Goal: Information Seeking & Learning: Learn about a topic

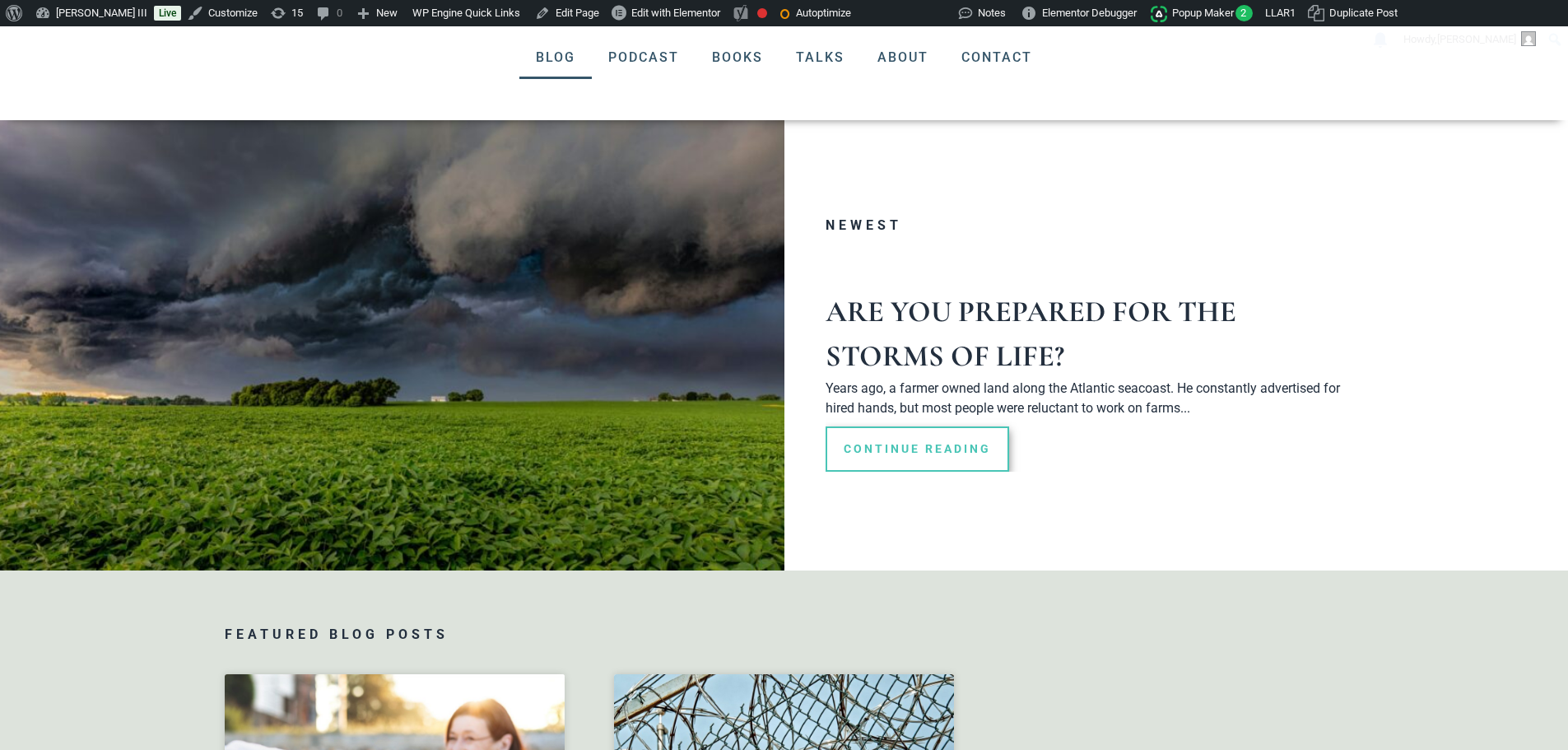
scroll to position [1204, 0]
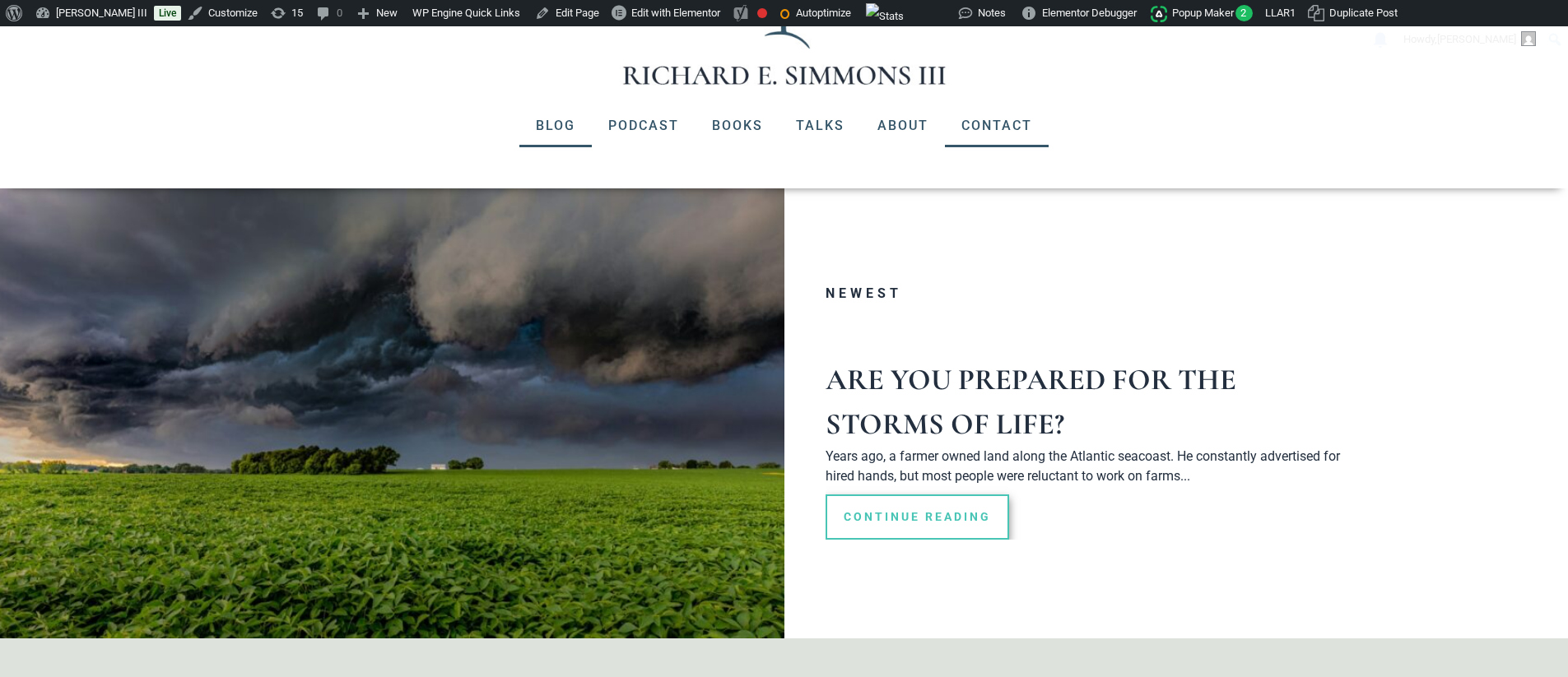
scroll to position [101, 0]
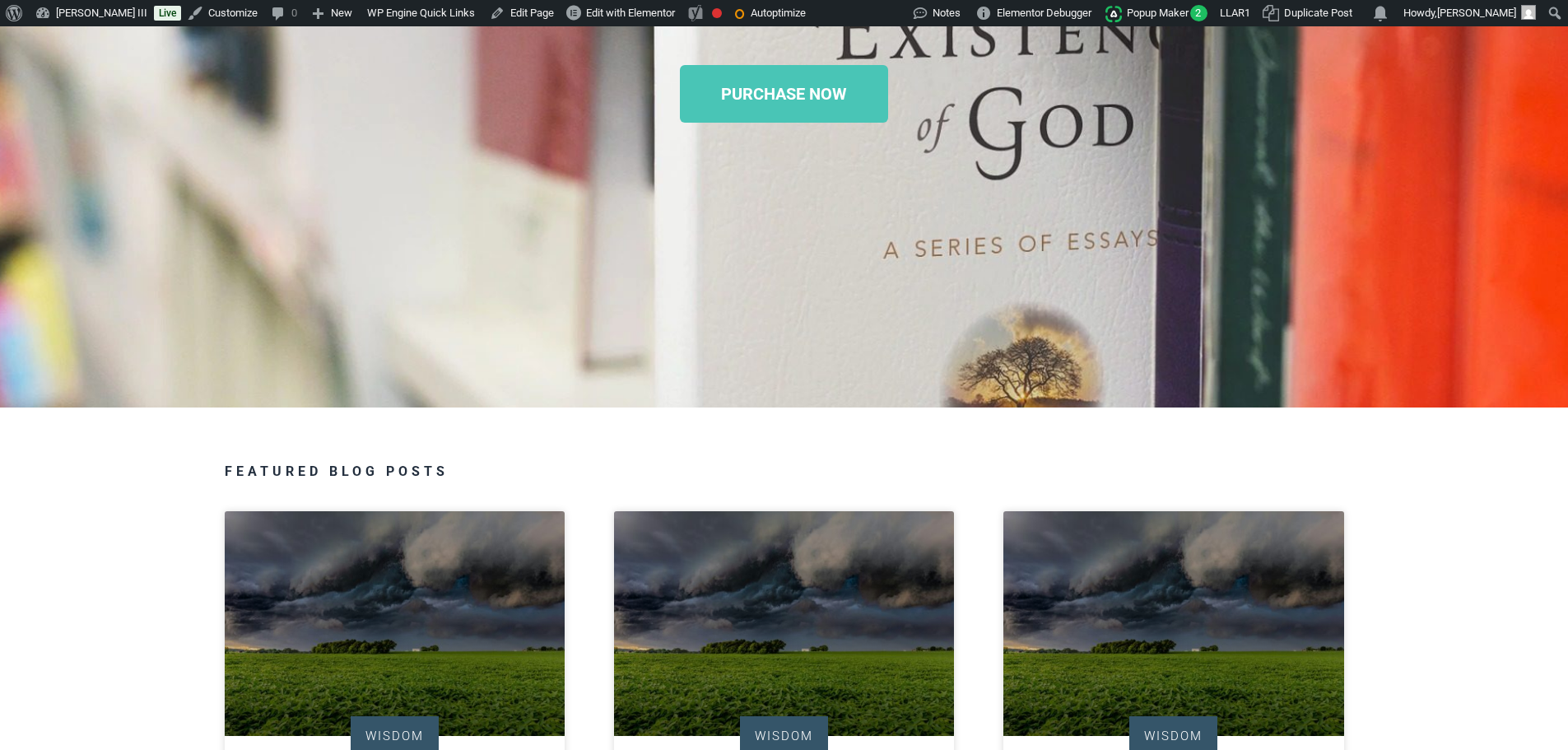
scroll to position [824, 0]
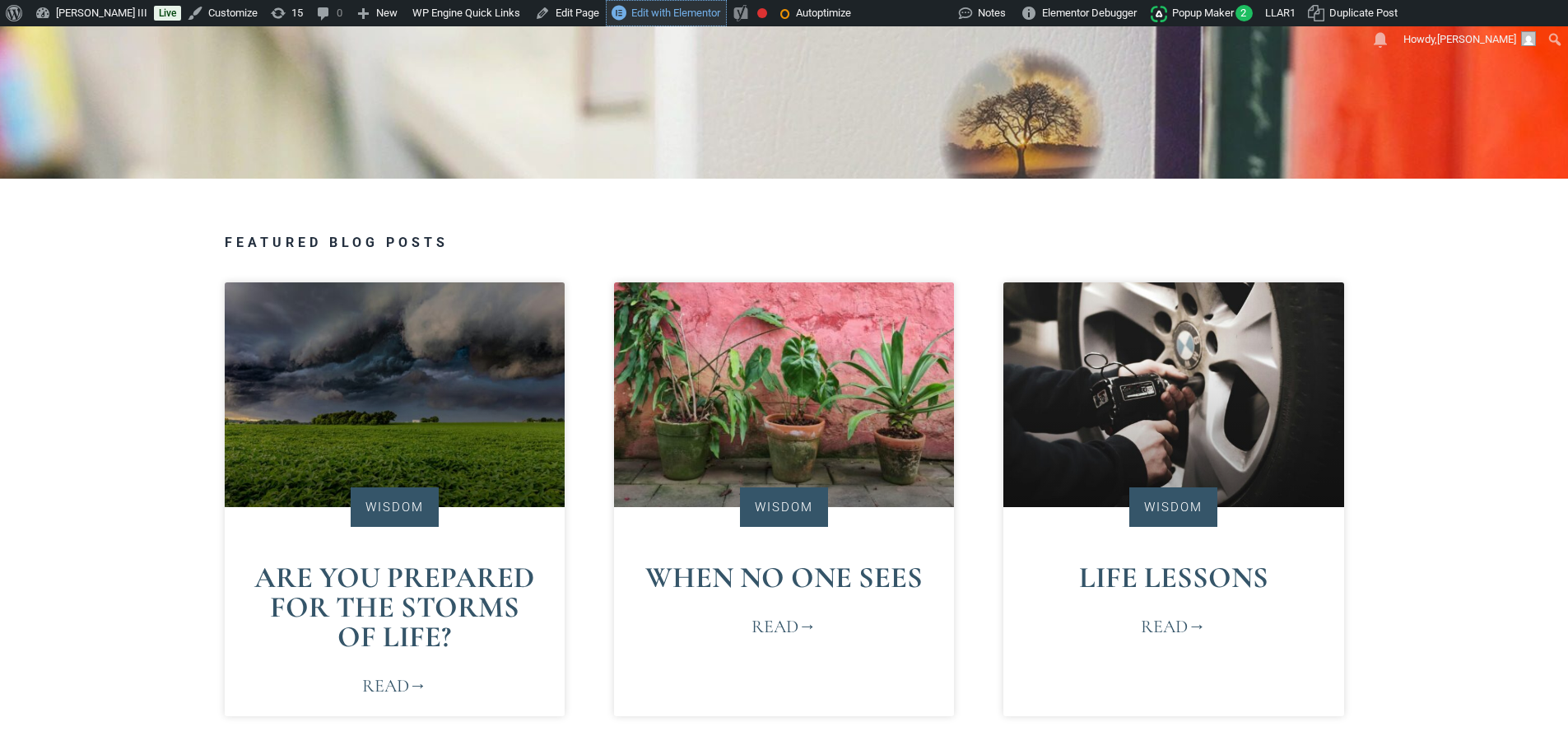
scroll to position [741, 0]
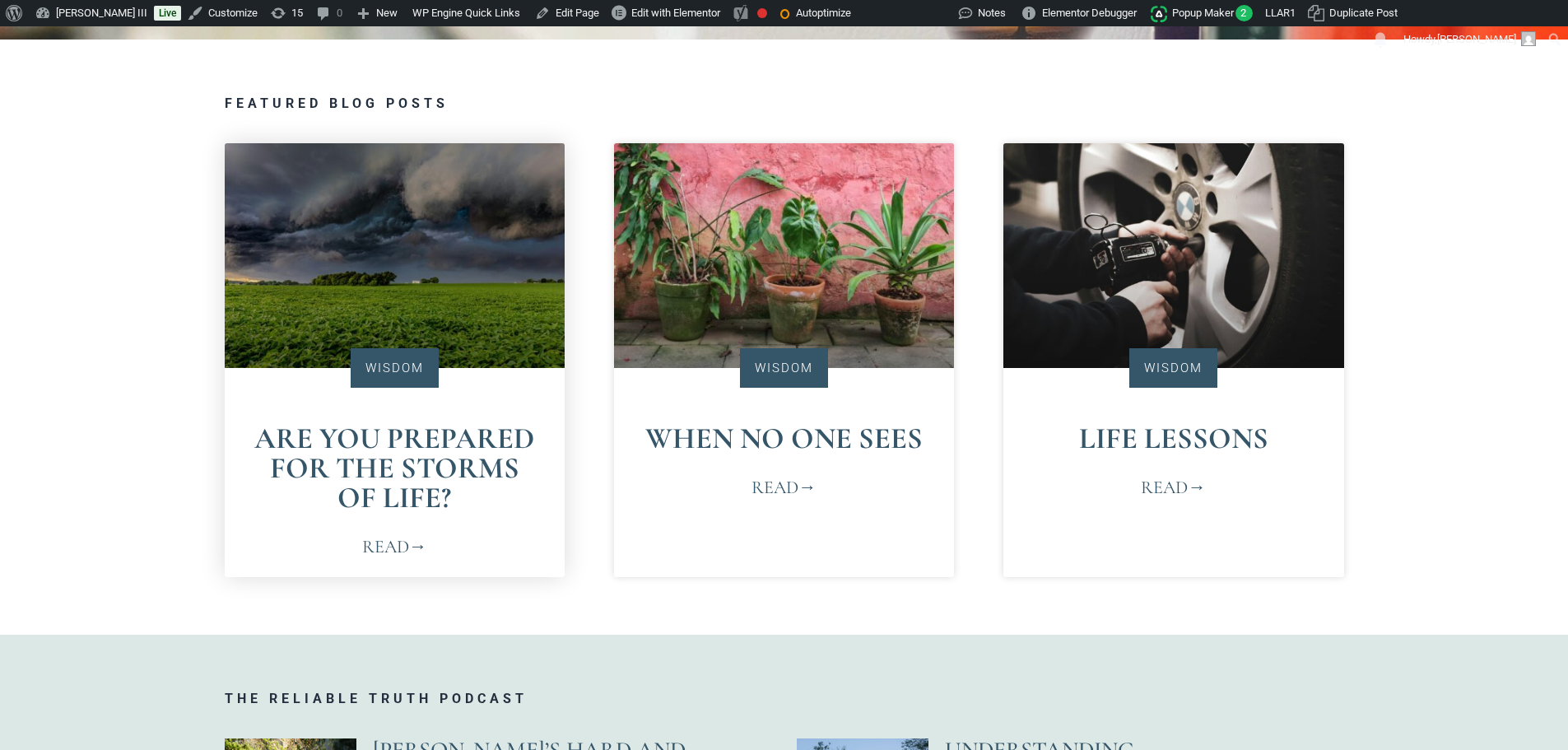
scroll to position [988, 0]
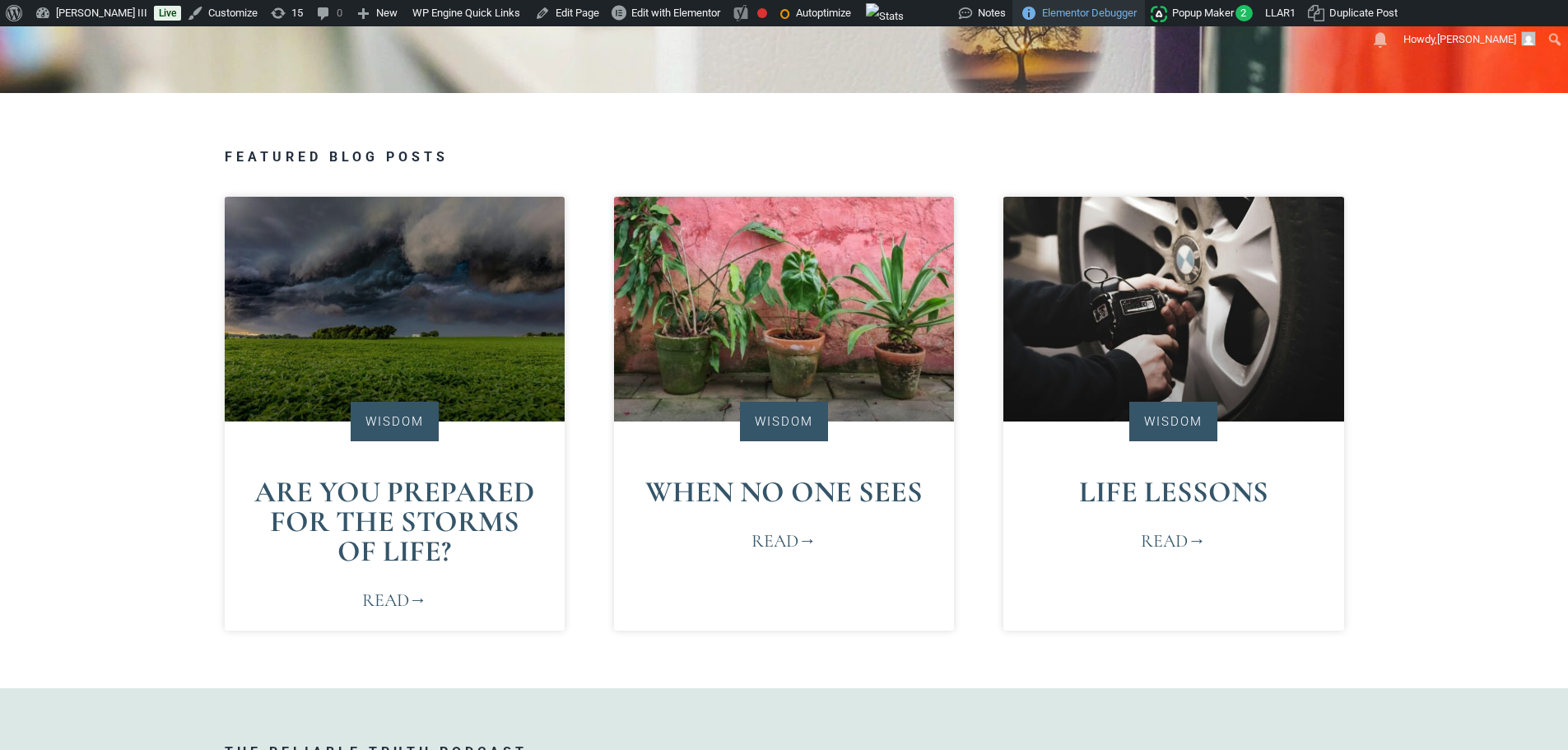
scroll to position [824, 0]
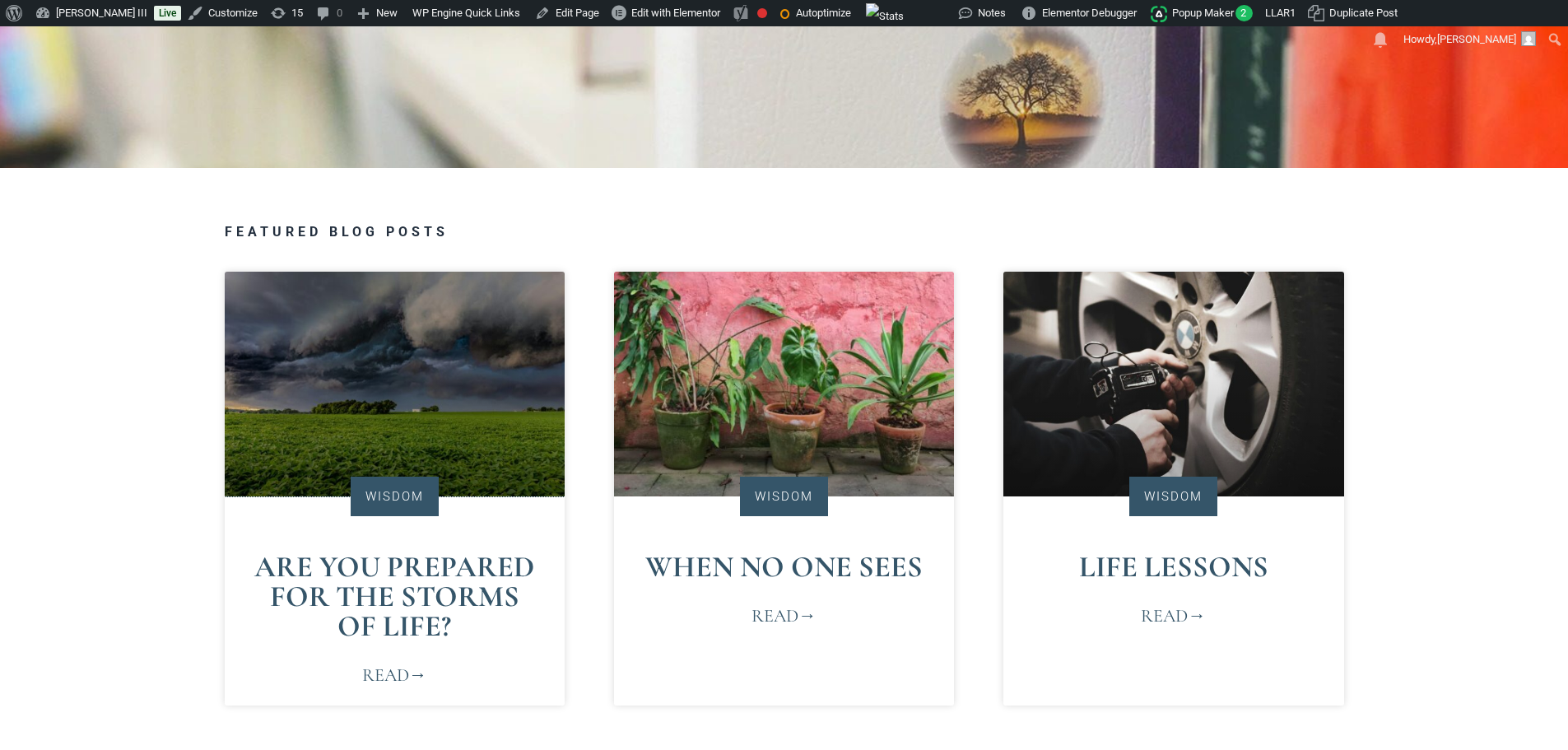
scroll to position [1070, 0]
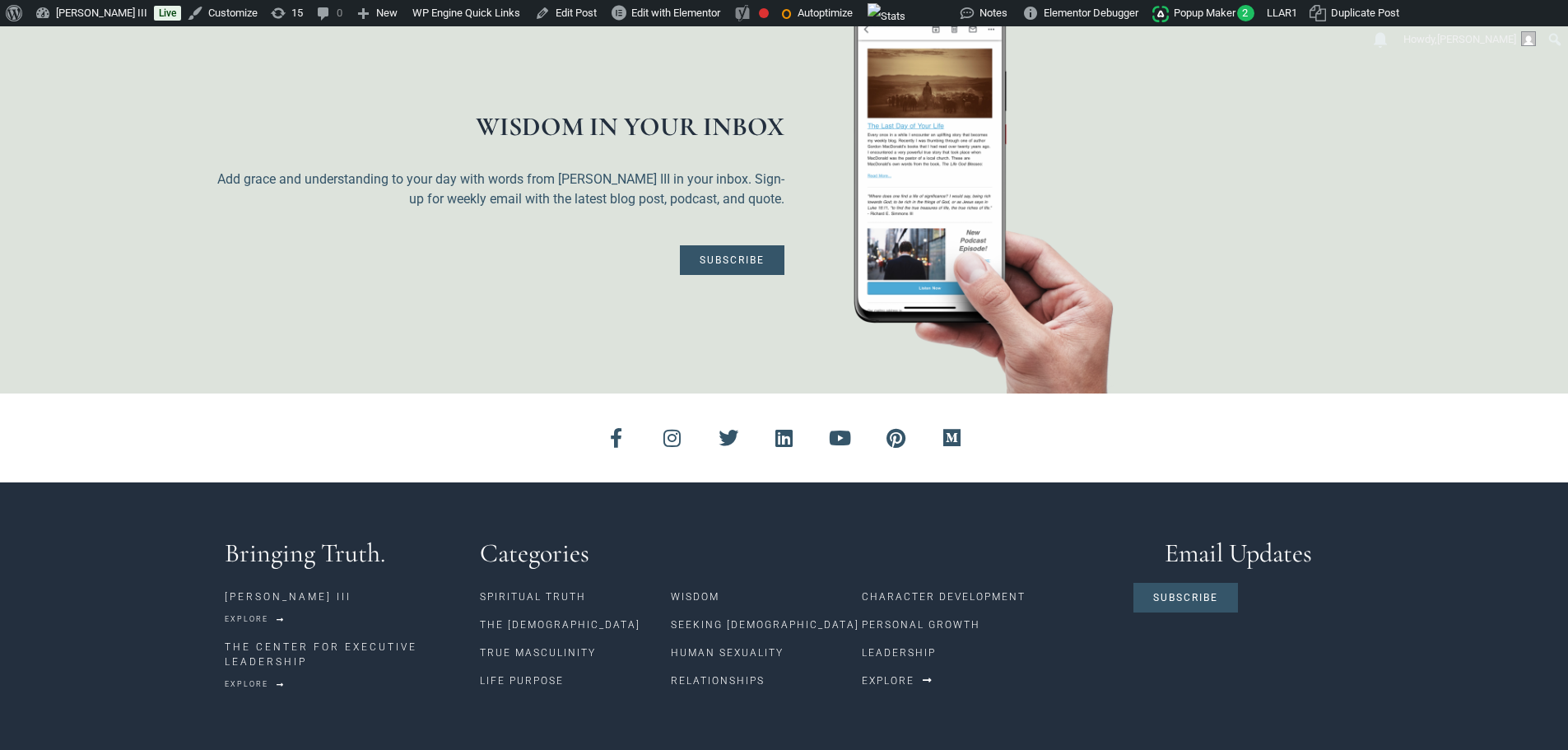
scroll to position [1609, 0]
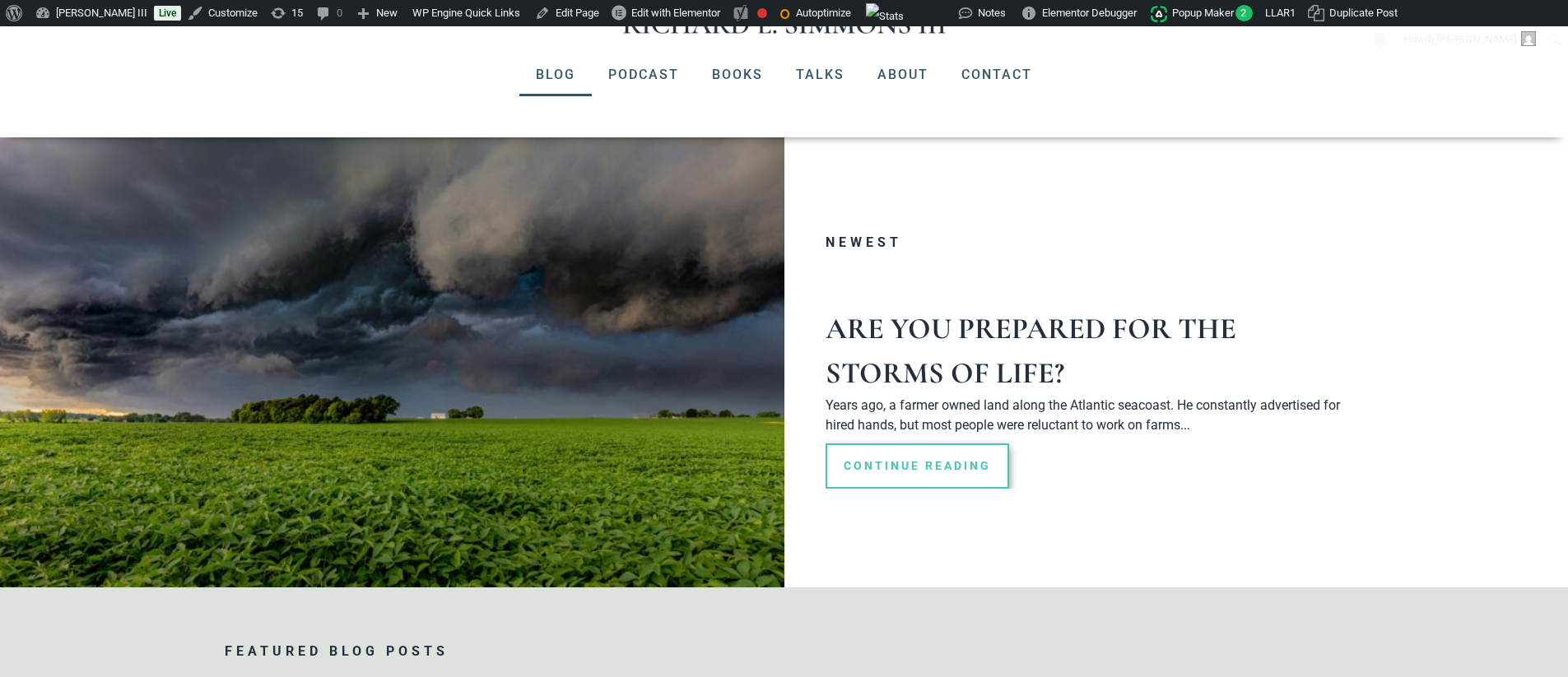
scroll to position [182, 0]
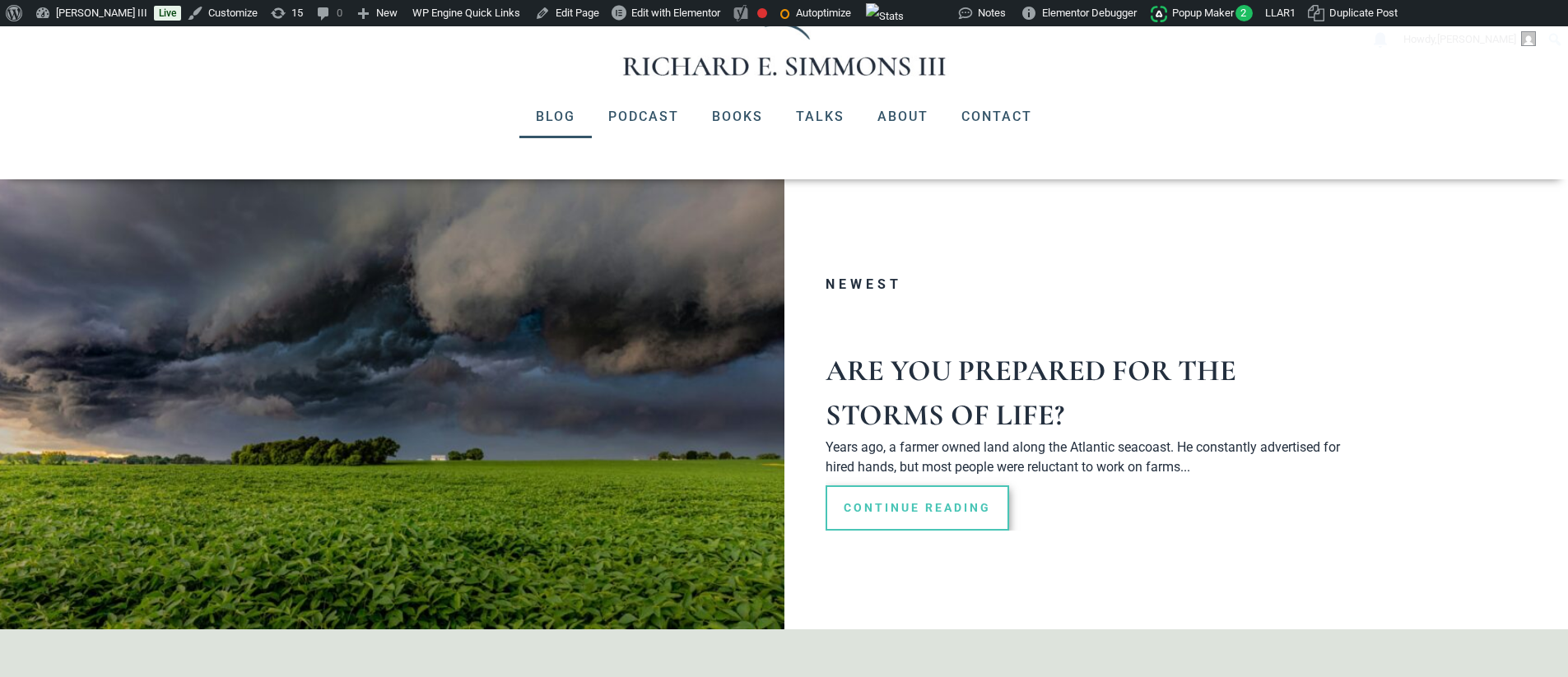
scroll to position [182, 0]
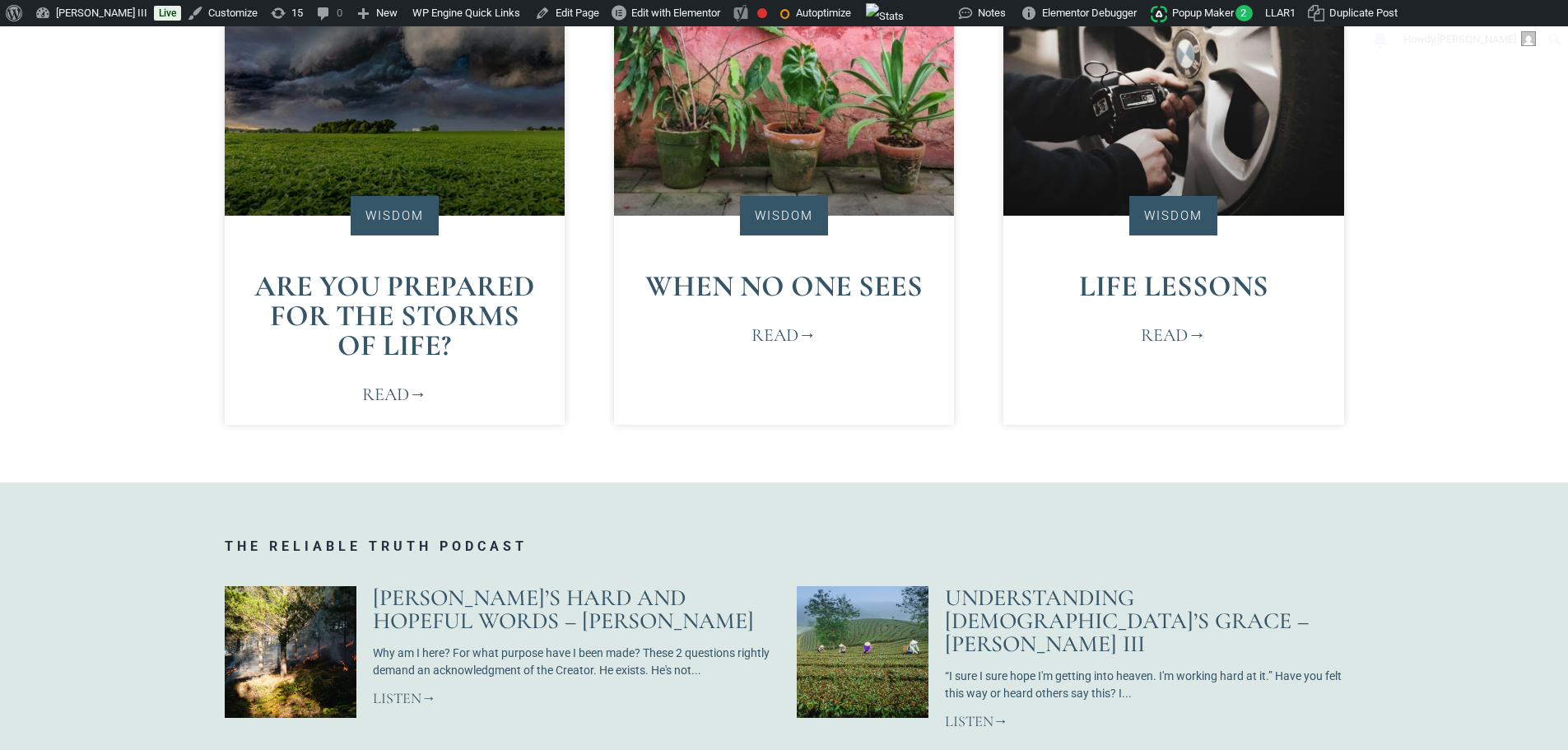
scroll to position [1070, 0]
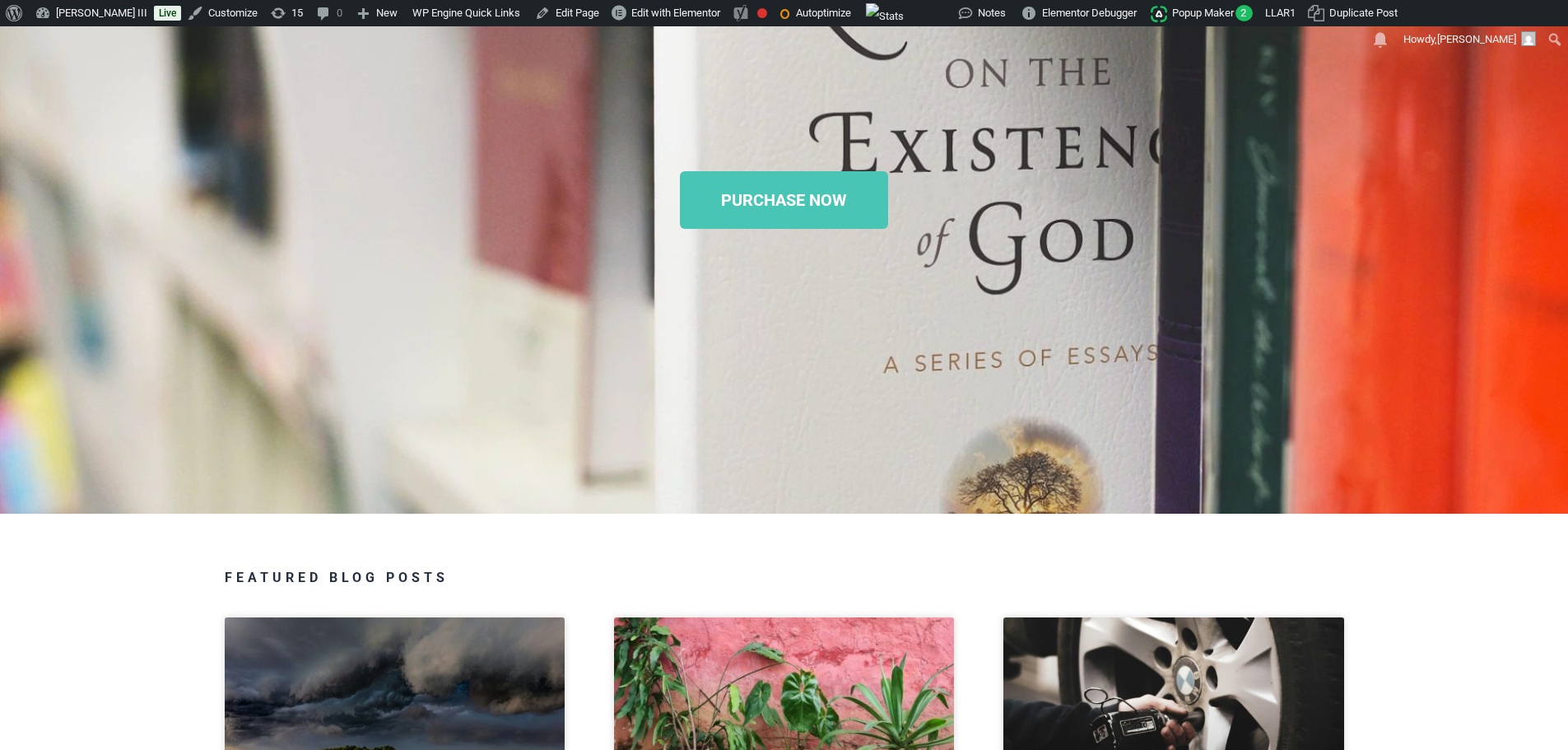
scroll to position [330, 0]
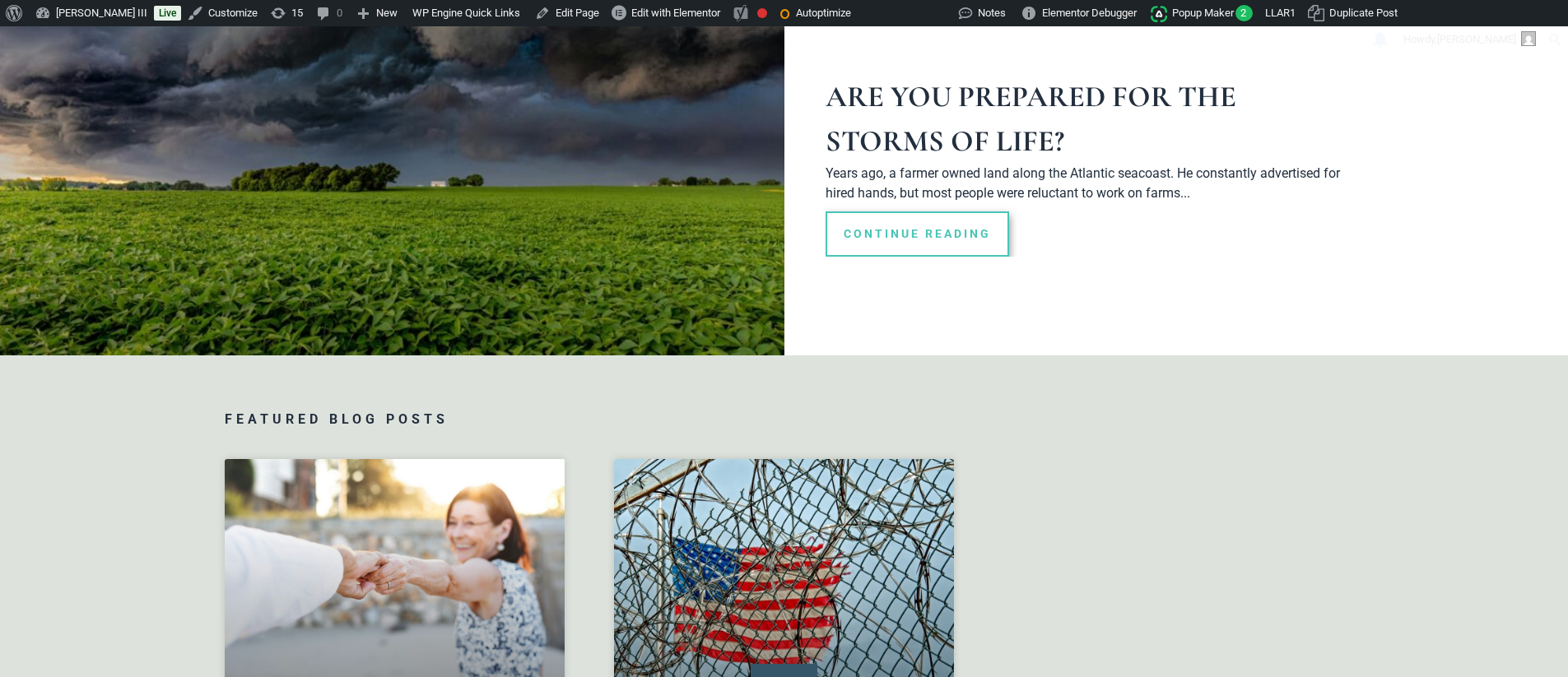
scroll to position [429, 0]
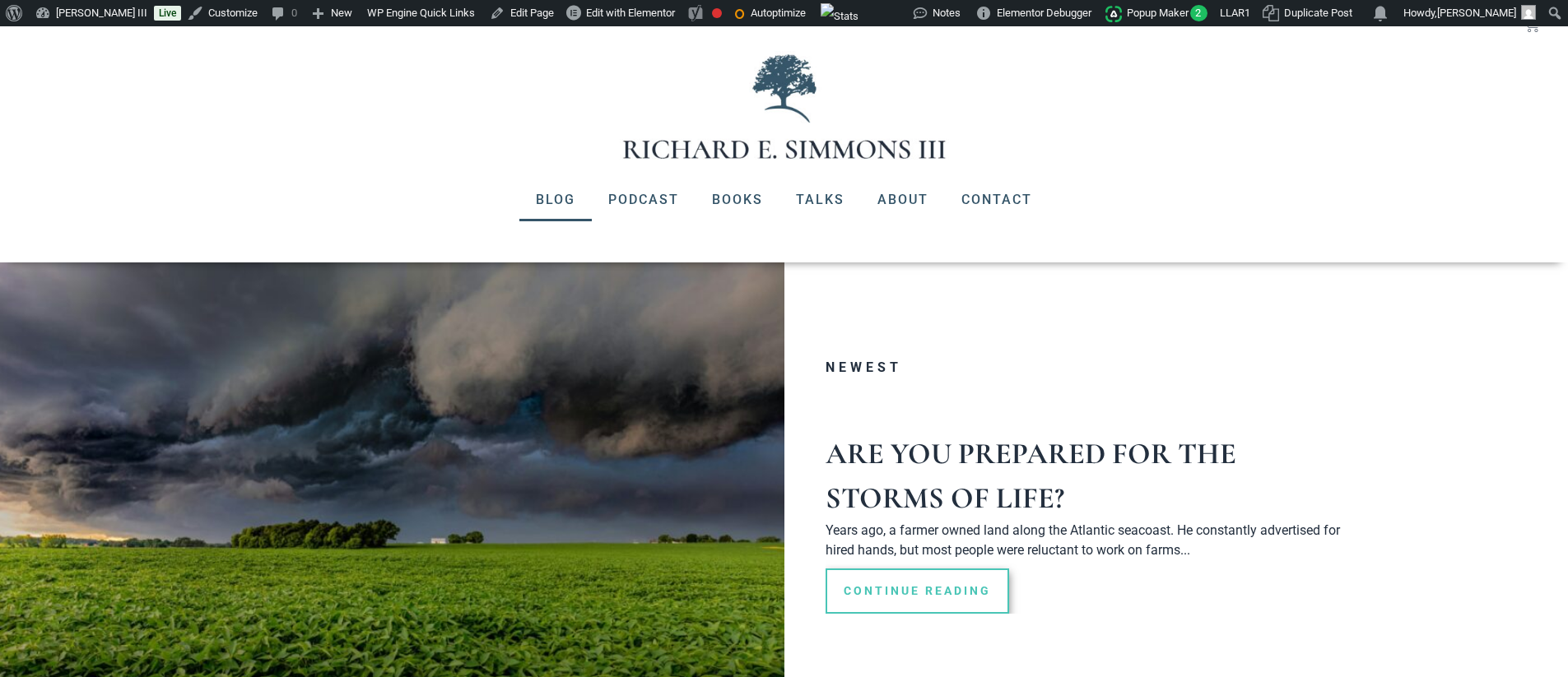
scroll to position [247, 0]
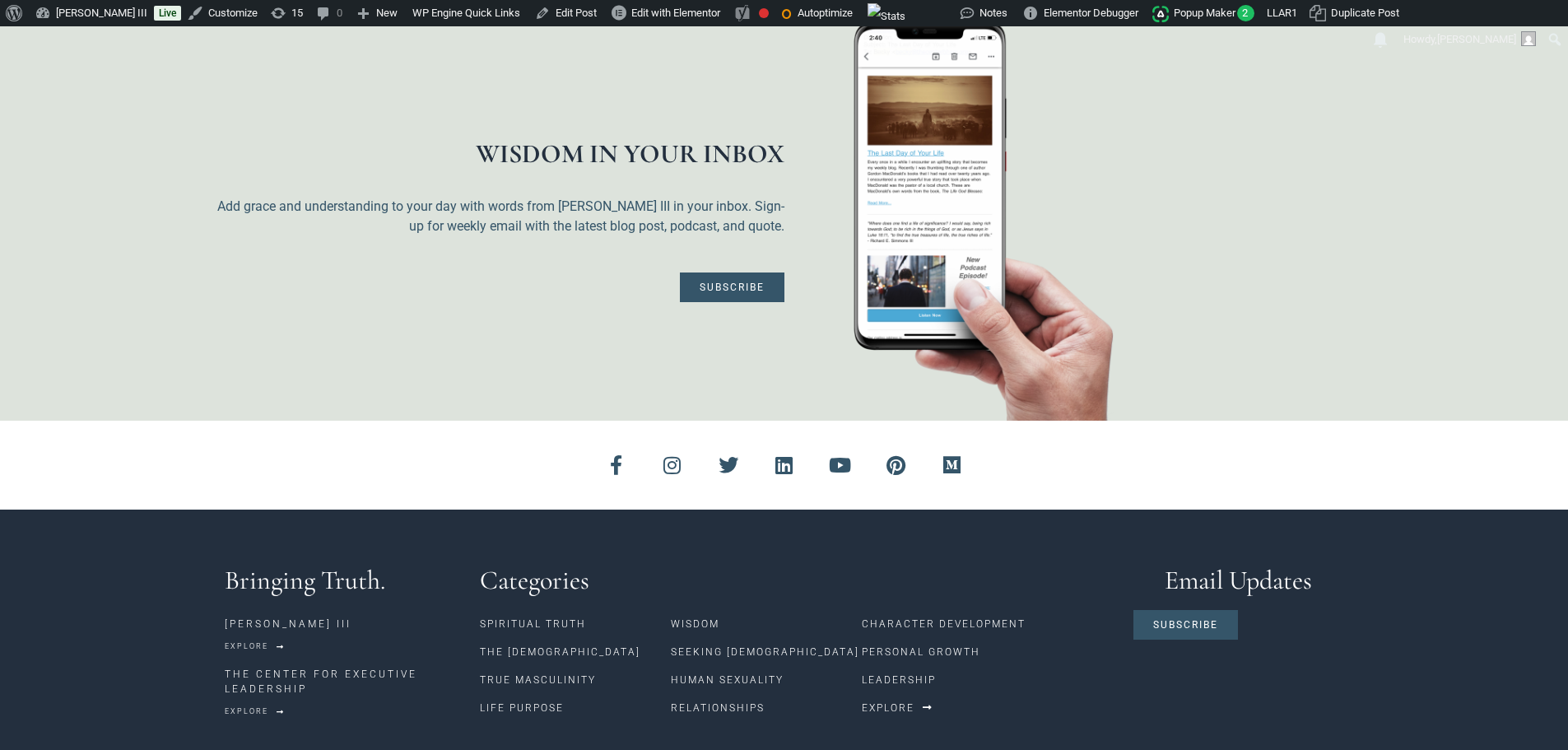
scroll to position [1564, 0]
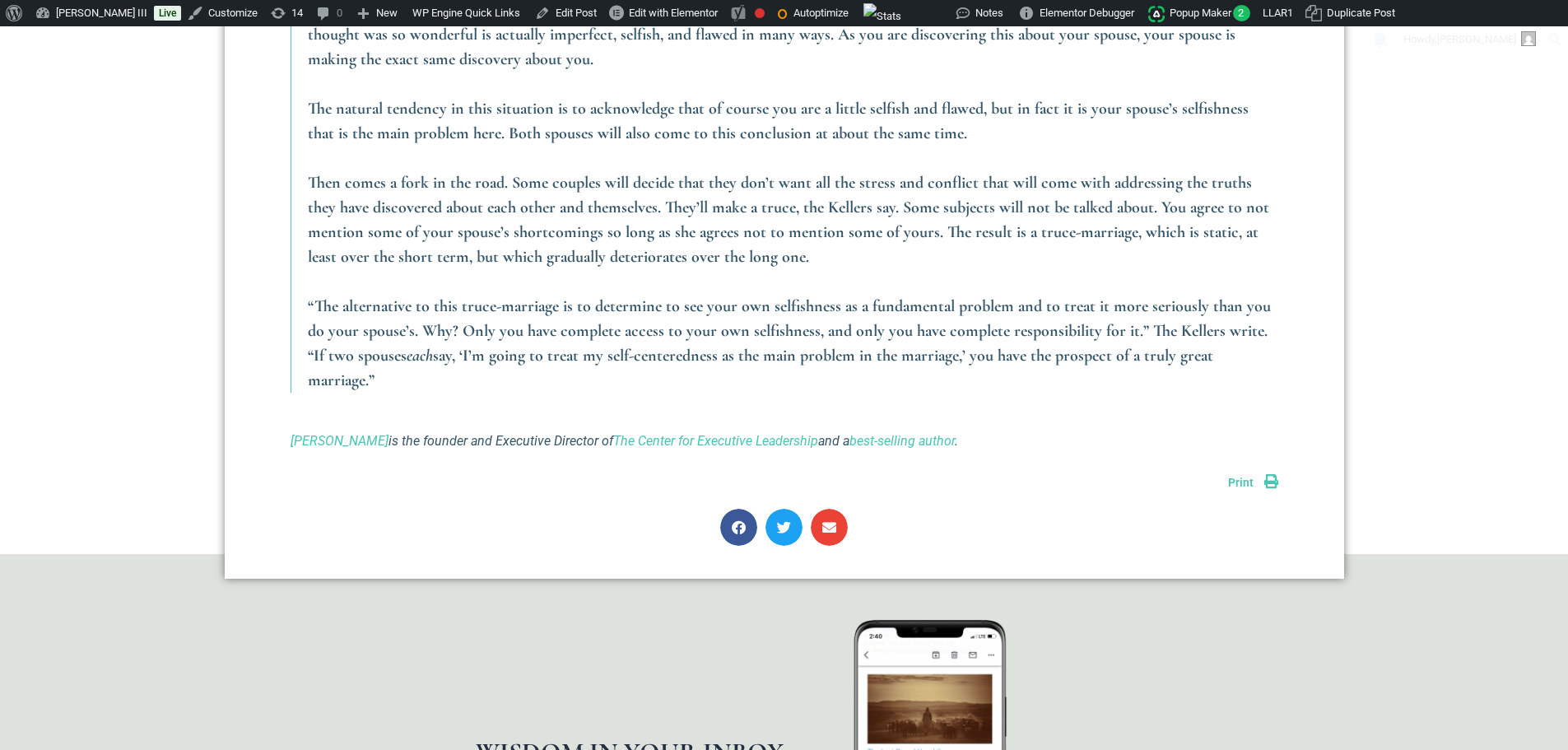
scroll to position [2305, 0]
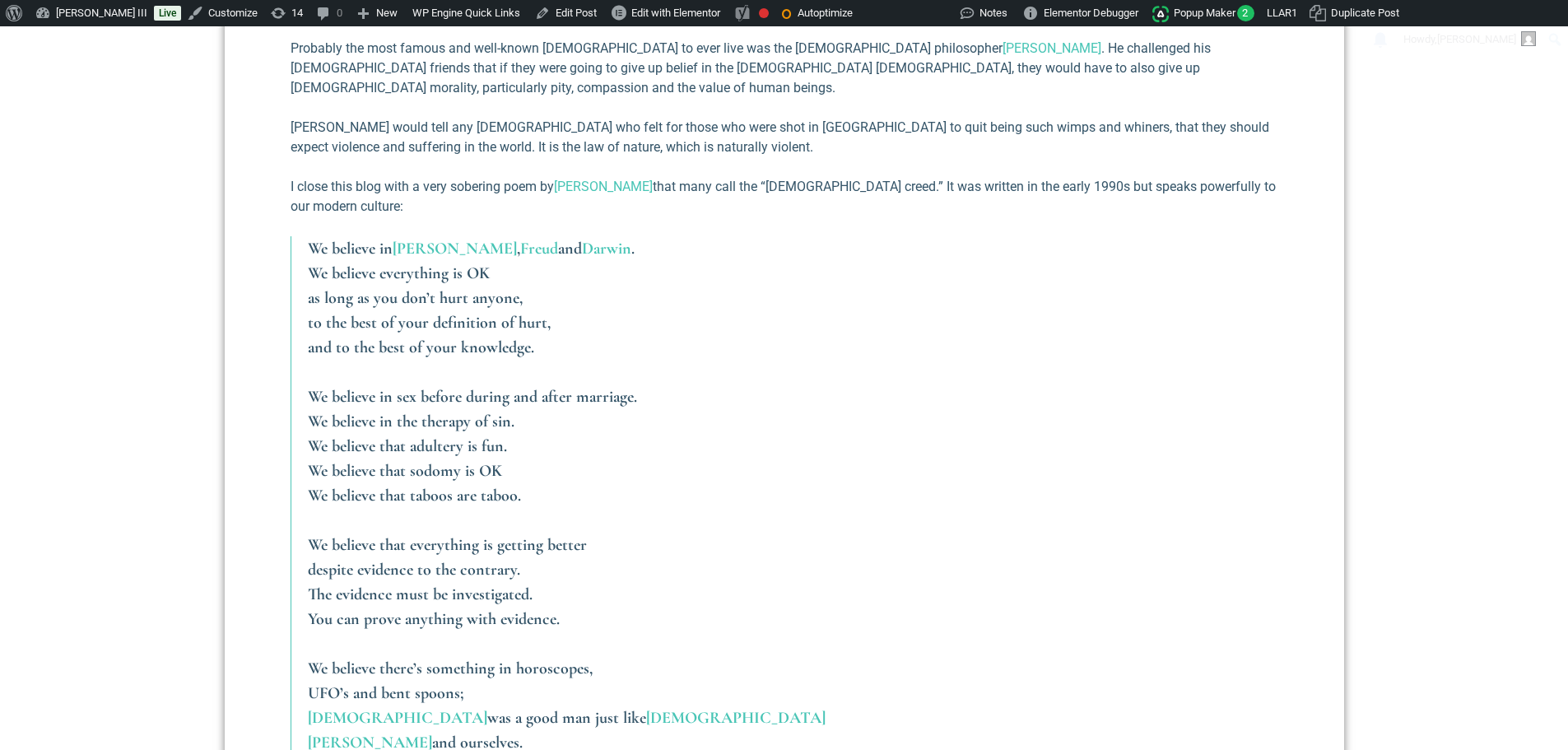
scroll to position [2223, 0]
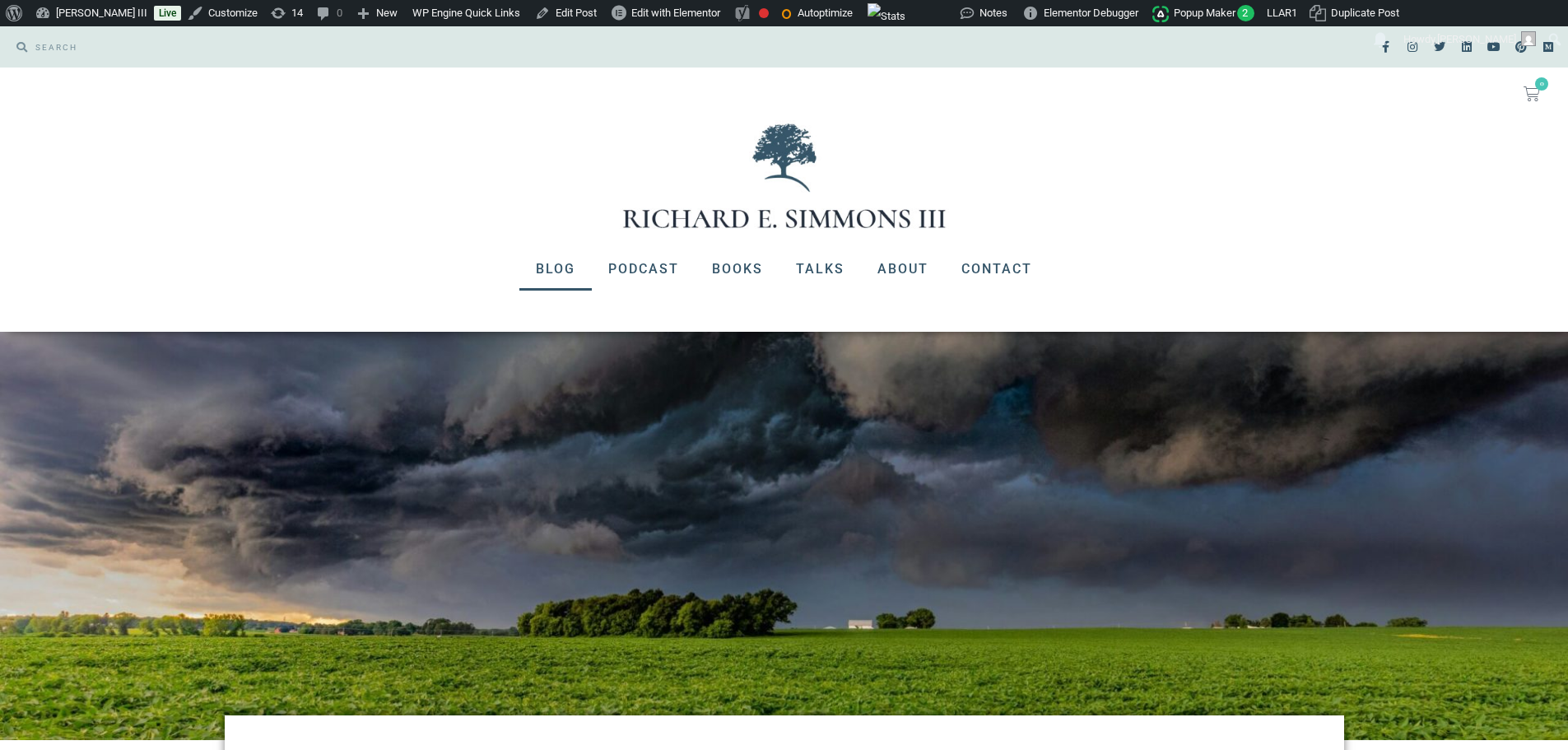
click at [543, 265] on link "Blog" at bounding box center [556, 269] width 73 height 43
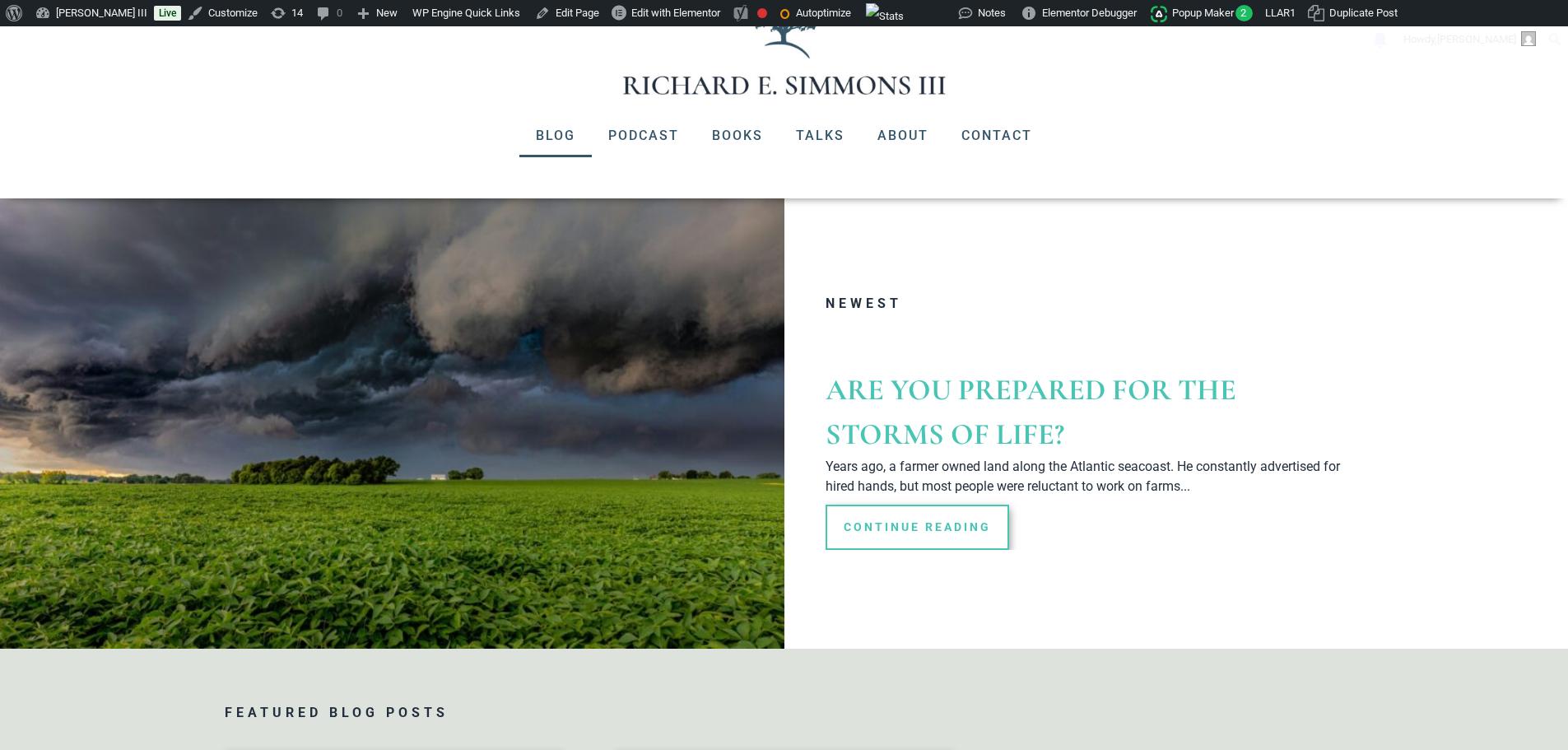
scroll to position [164, 0]
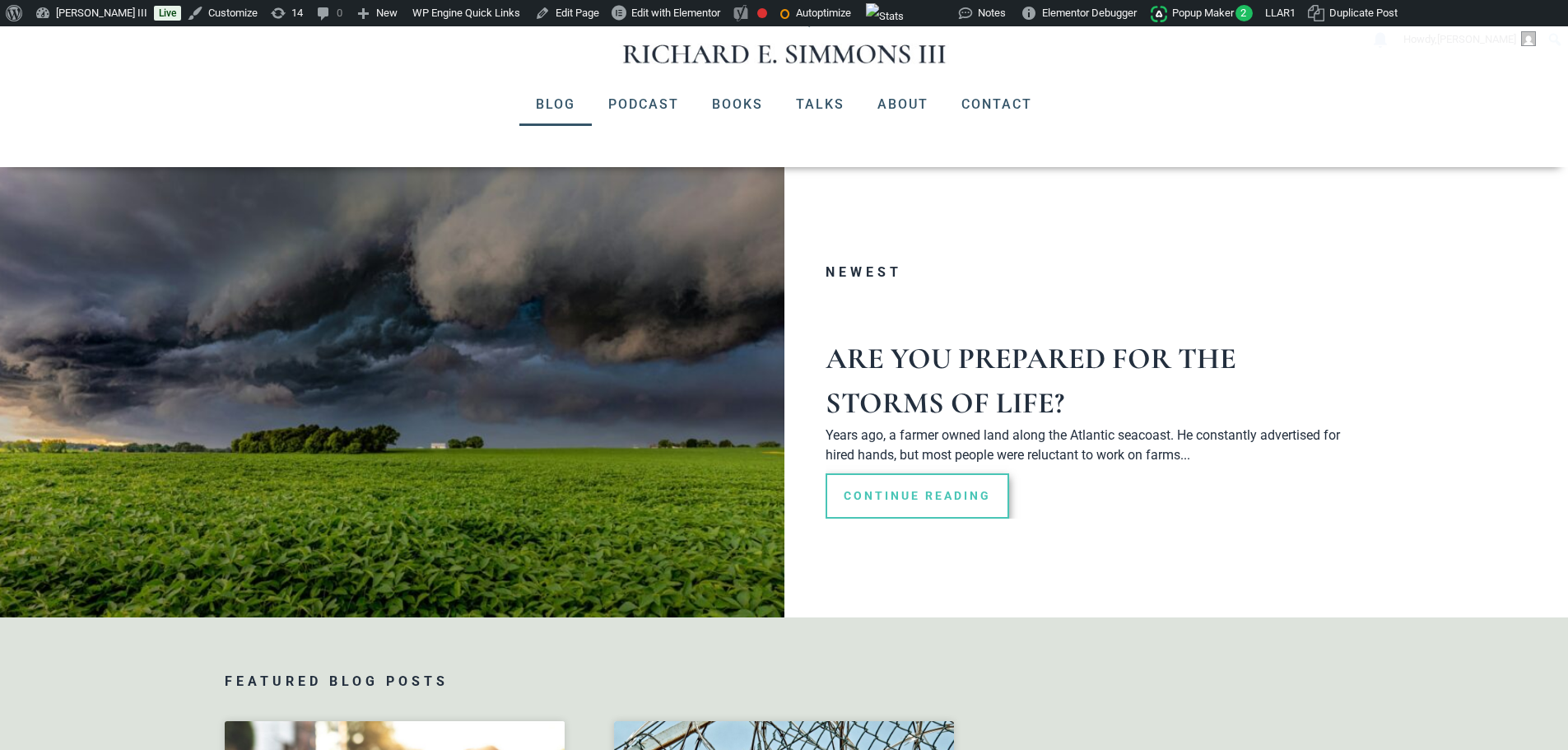
click at [1414, 548] on section "Newest Are You Prepared for the Storms of Life? Years ago, a farmer owned land …" at bounding box center [784, 392] width 1568 height 450
click at [1507, 377] on section "Newest Are You Prepared for the Storms of Life? Years ago, a farmer owned land …" at bounding box center [784, 392] width 1568 height 450
click at [1049, 303] on div "Newest" at bounding box center [1089, 285] width 527 height 38
click at [1319, 281] on div "Newest" at bounding box center [1089, 285] width 527 height 38
click at [1399, 218] on section "Newest Are You Prepared for the Storms of Life? Years ago, a farmer owned land …" at bounding box center [784, 392] width 1568 height 450
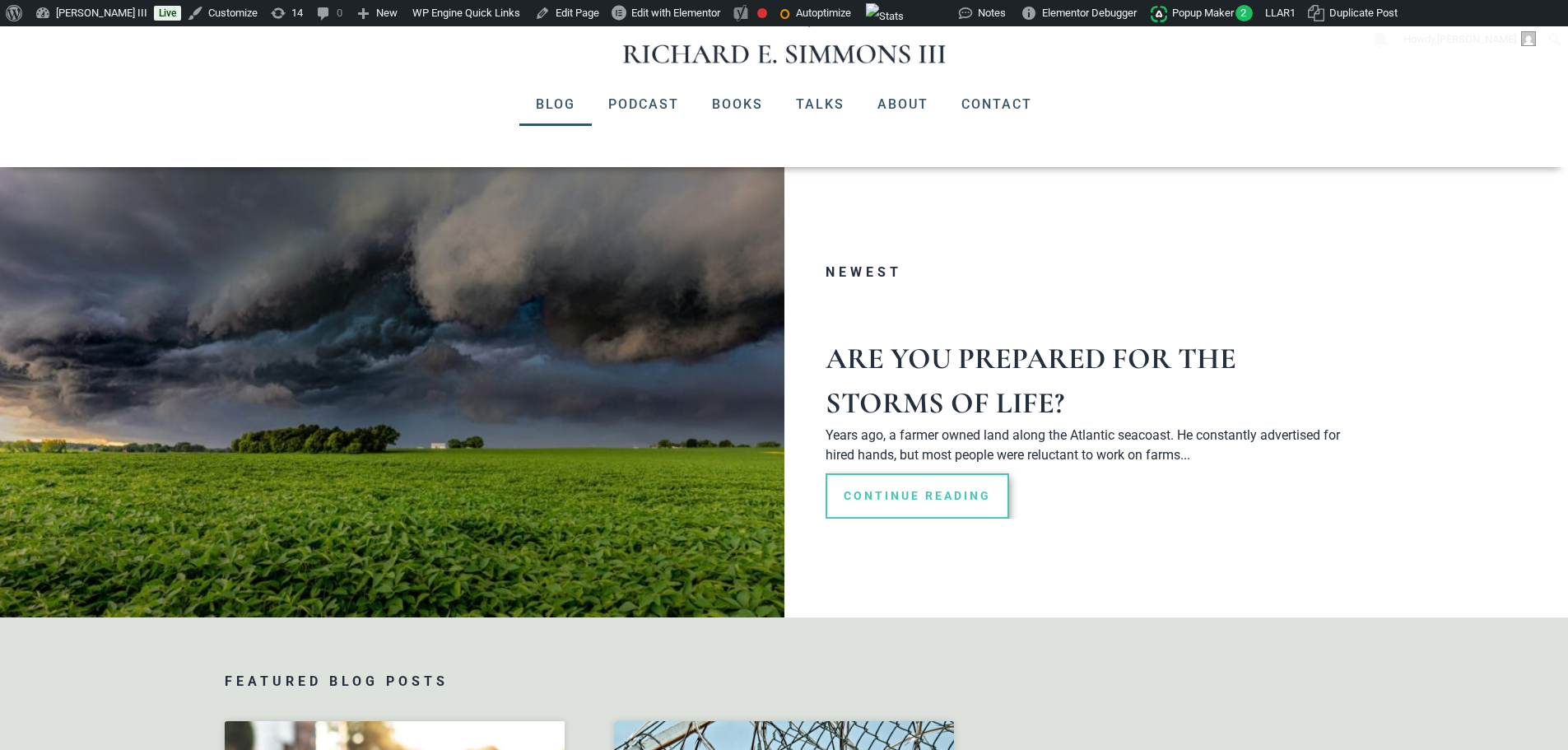
drag, startPoint x: 1412, startPoint y: 193, endPoint x: 886, endPoint y: 301, distance: 537.0
click at [1409, 193] on section "Newest Are You Prepared for the Storms of Life? Years ago, a farmer owned land …" at bounding box center [784, 392] width 1568 height 450
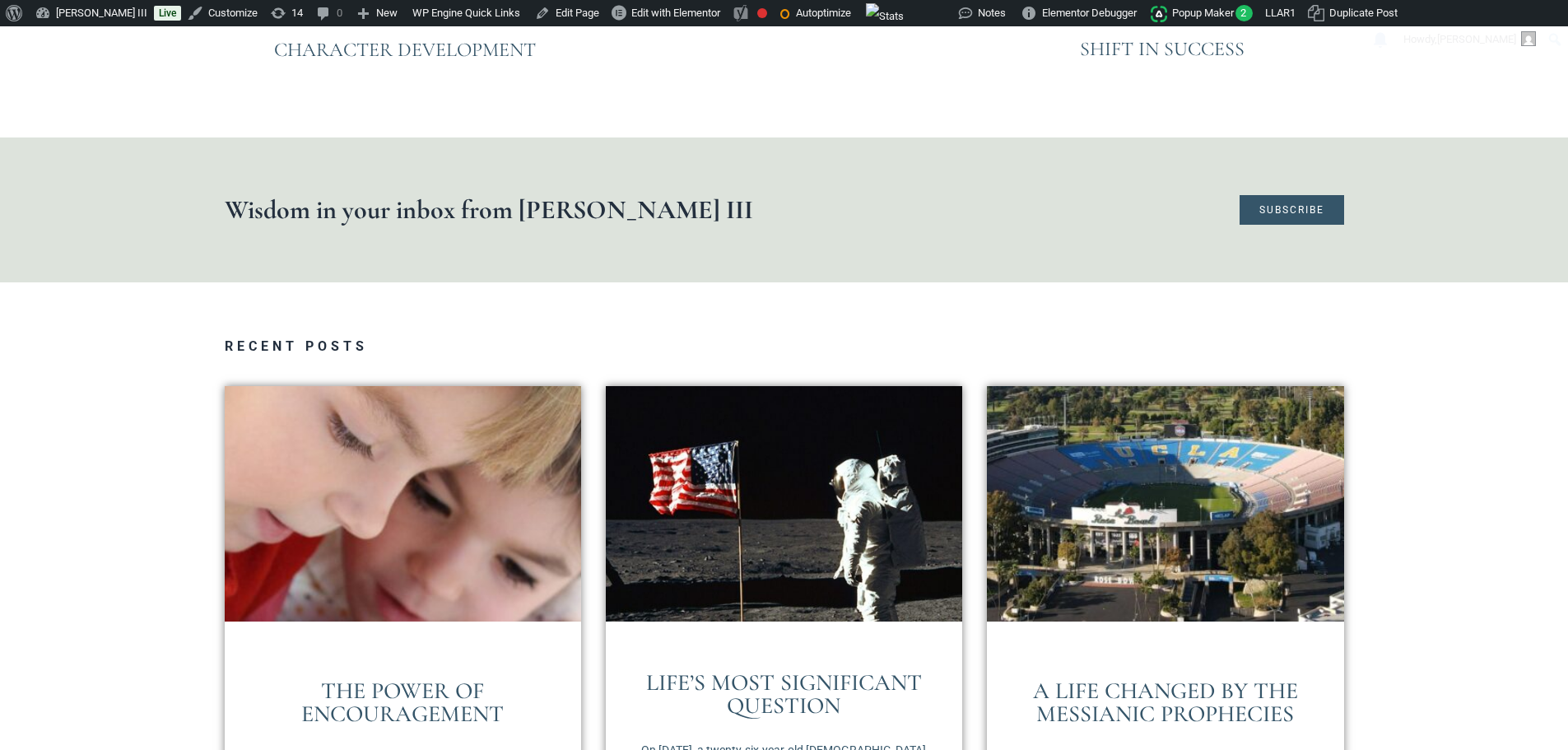
scroll to position [2004, 0]
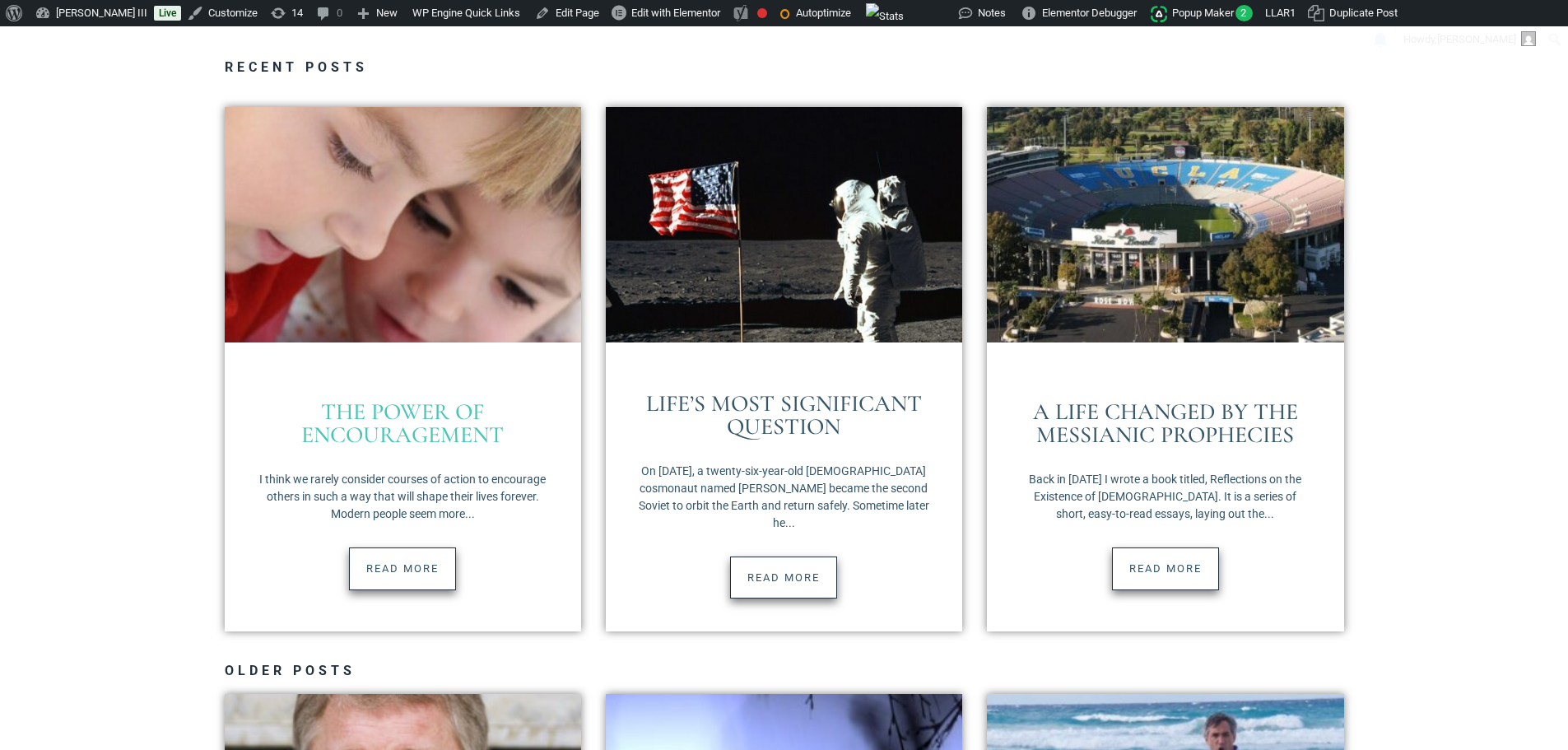
click at [458, 434] on link "The Power of Encouragement" at bounding box center [402, 423] width 202 height 51
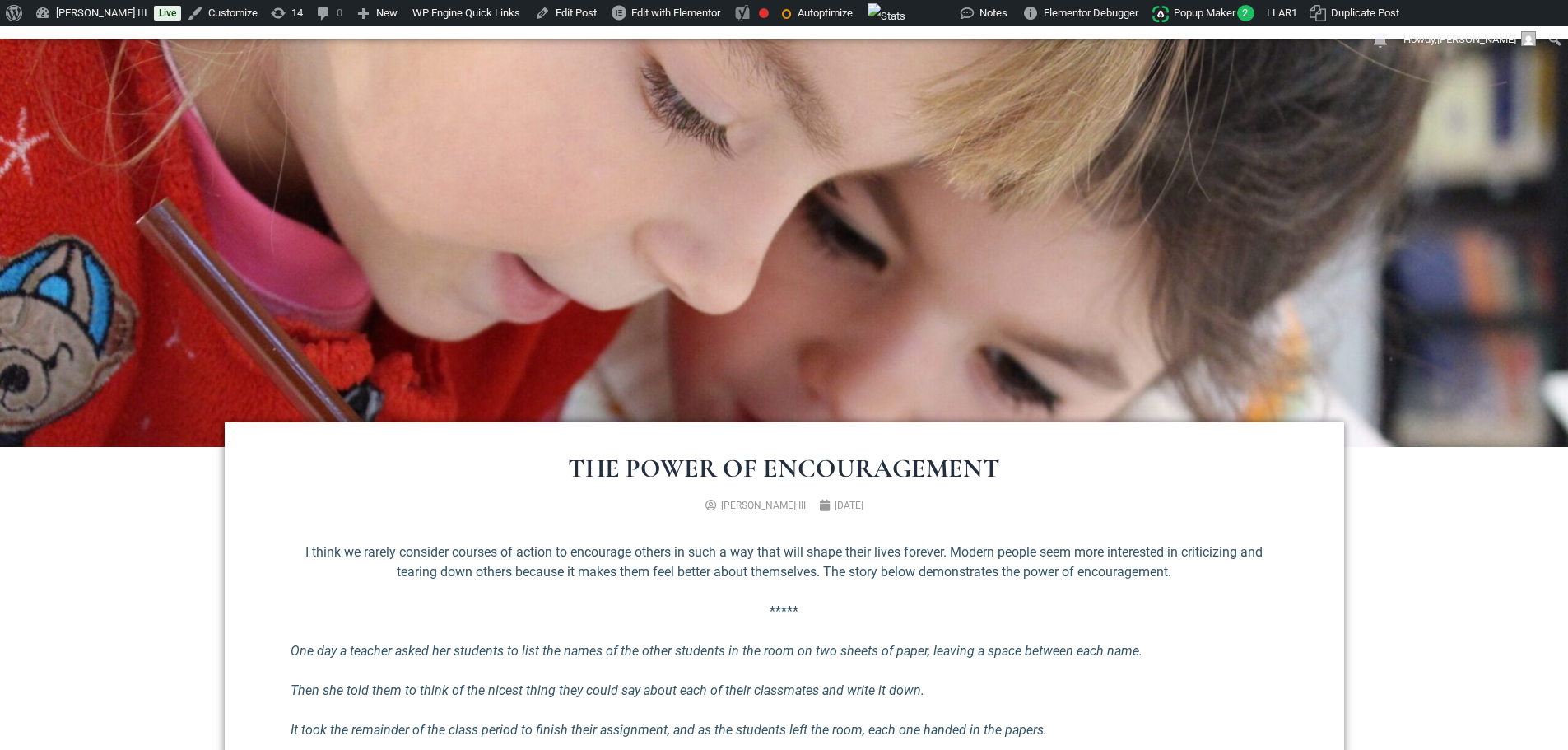
scroll to position [411, 0]
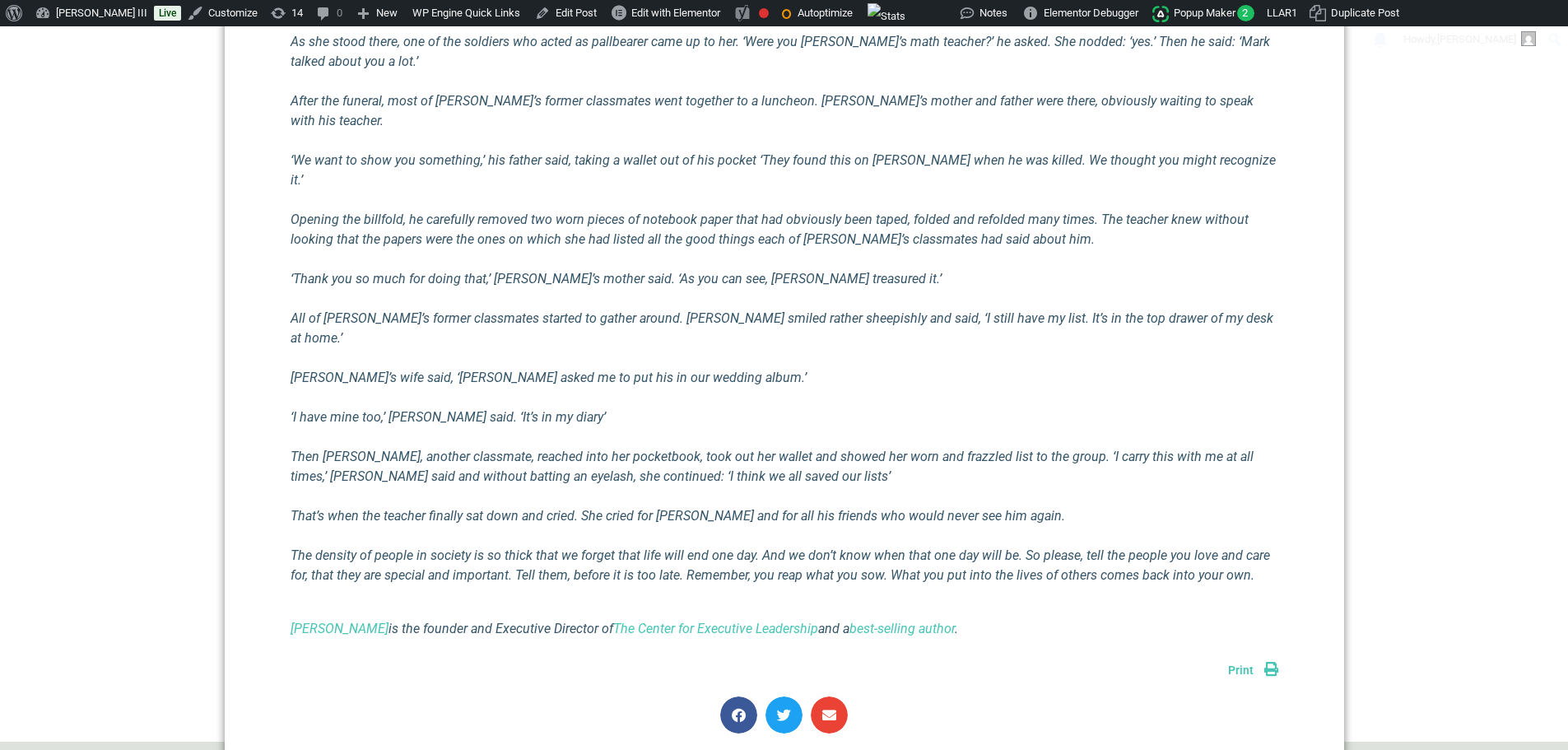
scroll to position [1317, 0]
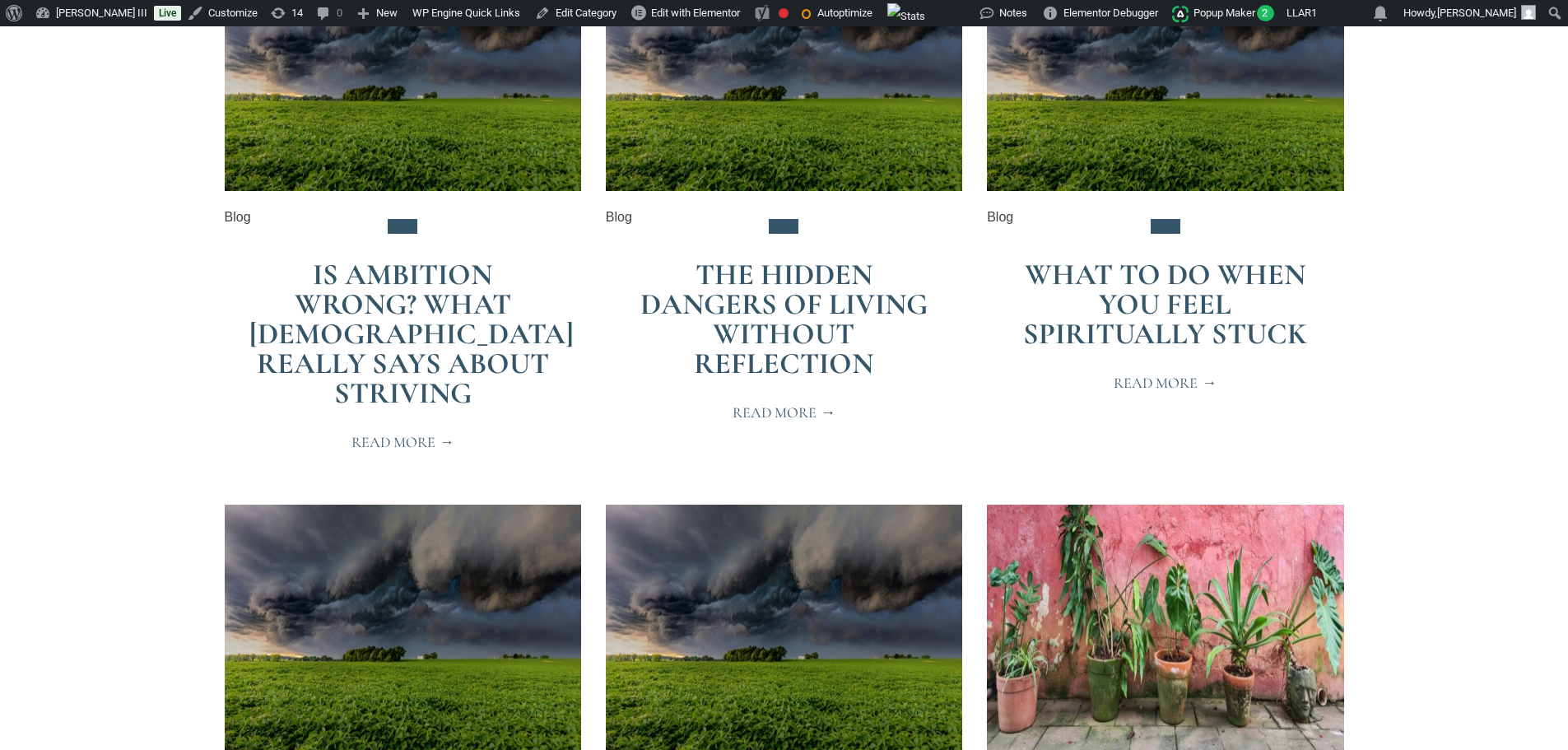
scroll to position [494, 0]
